Goal: Navigation & Orientation: Find specific page/section

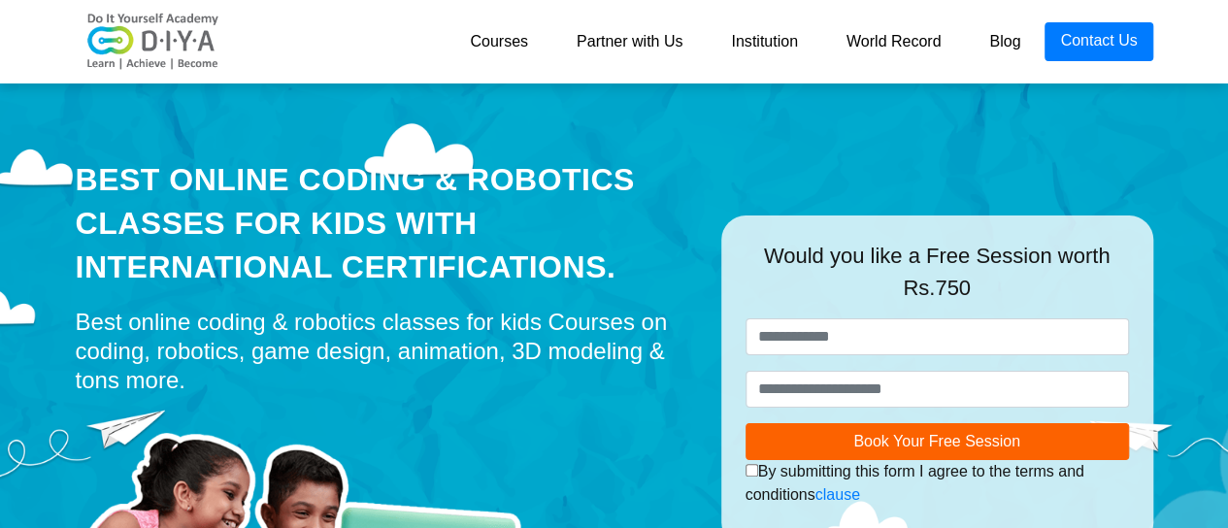
click at [510, 53] on link "Courses" at bounding box center [499, 41] width 107 height 39
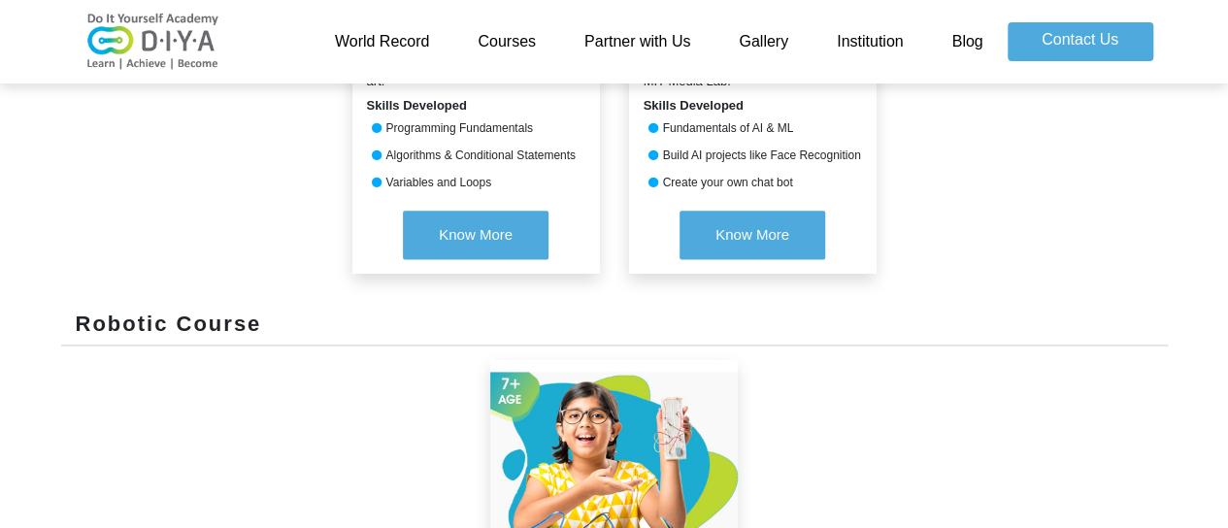
scroll to position [1081, 0]
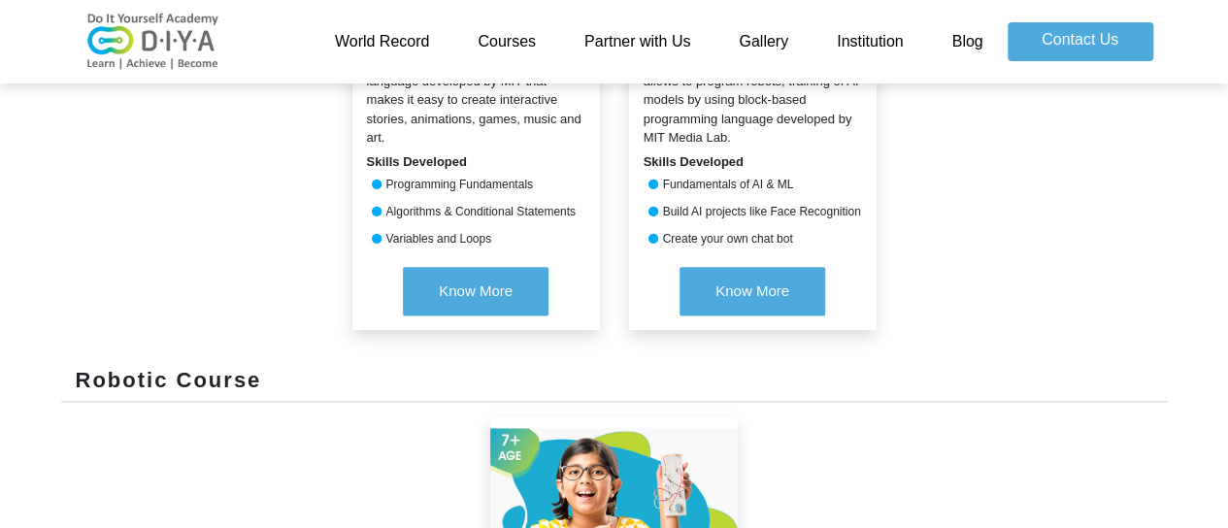
click at [182, 34] on img at bounding box center [153, 42] width 155 height 58
